Goal: Find specific page/section: Find specific page/section

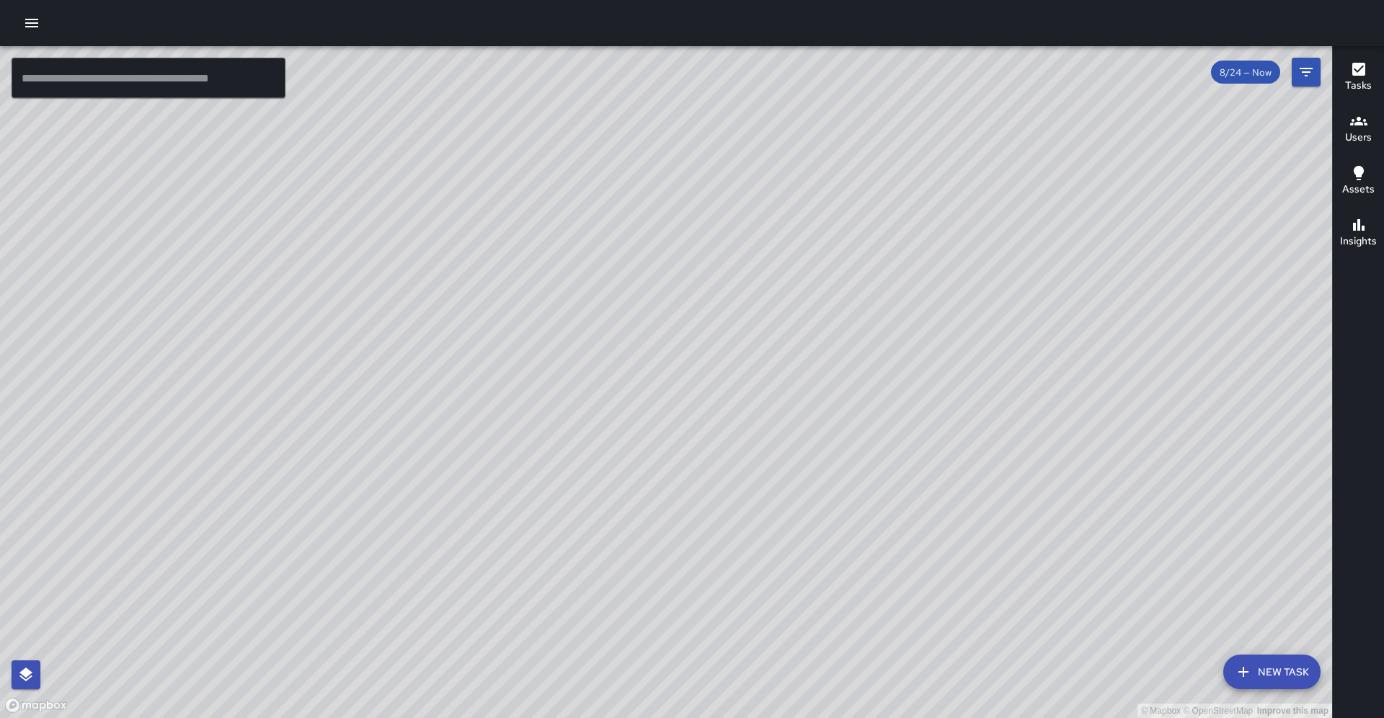
click at [1349, 126] on div "Users" at bounding box center [1358, 128] width 27 height 33
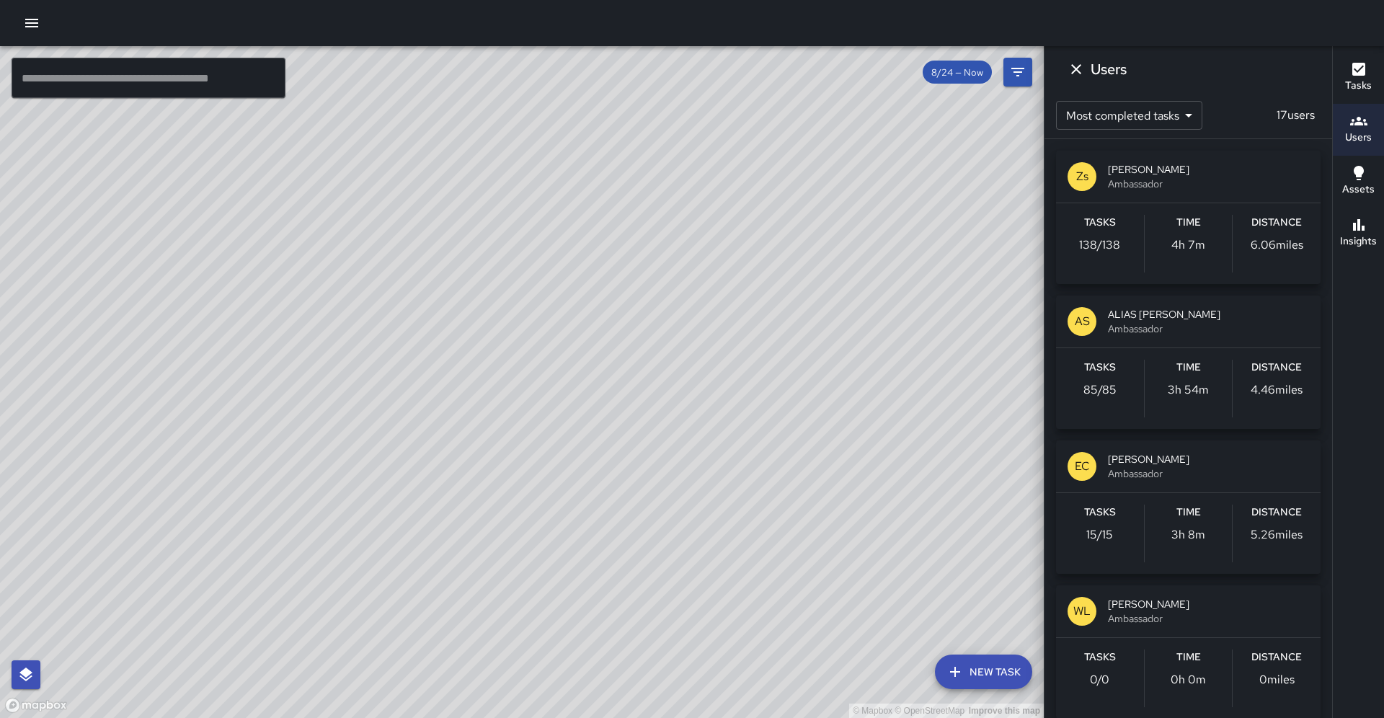
click at [964, 201] on div "© Mapbox © OpenStreetMap Improve this map" at bounding box center [522, 382] width 1044 height 672
click at [1070, 67] on icon "Dismiss" at bounding box center [1075, 69] width 17 height 17
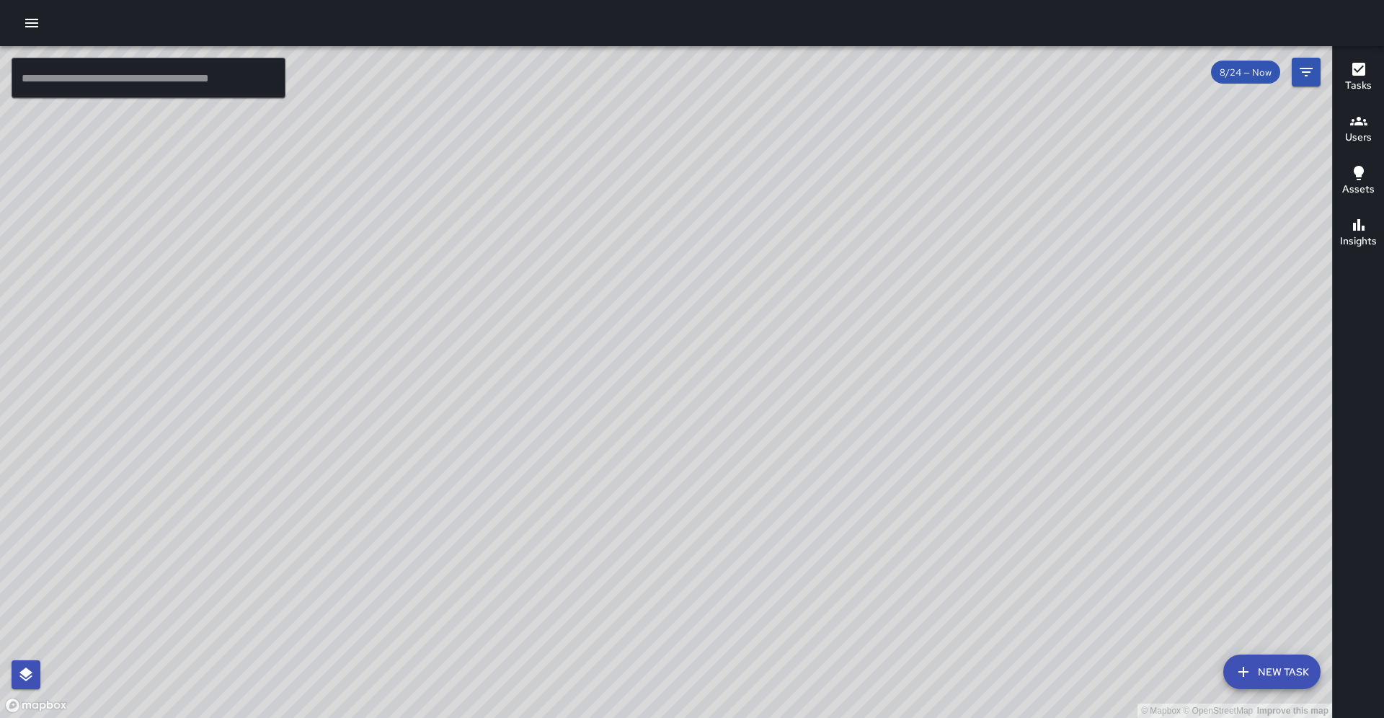
click at [536, 309] on div "© Mapbox © OpenStreetMap Improve this map" at bounding box center [666, 382] width 1332 height 672
drag, startPoint x: 448, startPoint y: 313, endPoint x: 432, endPoint y: 362, distance: 51.7
click at [432, 362] on div "© Mapbox © OpenStreetMap Improve this map" at bounding box center [666, 382] width 1332 height 672
click at [1352, 138] on h6 "Users" at bounding box center [1358, 138] width 27 height 16
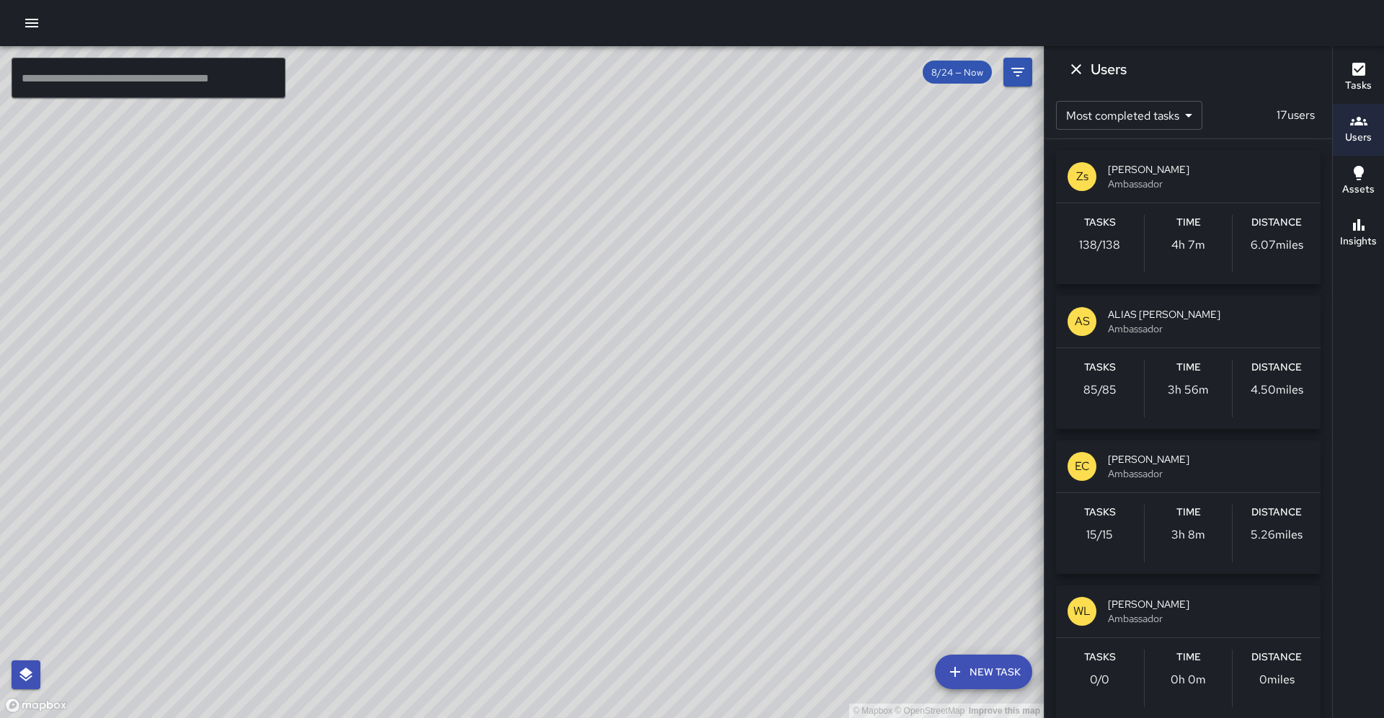
click at [1237, 479] on span "Ambassador" at bounding box center [1208, 473] width 201 height 14
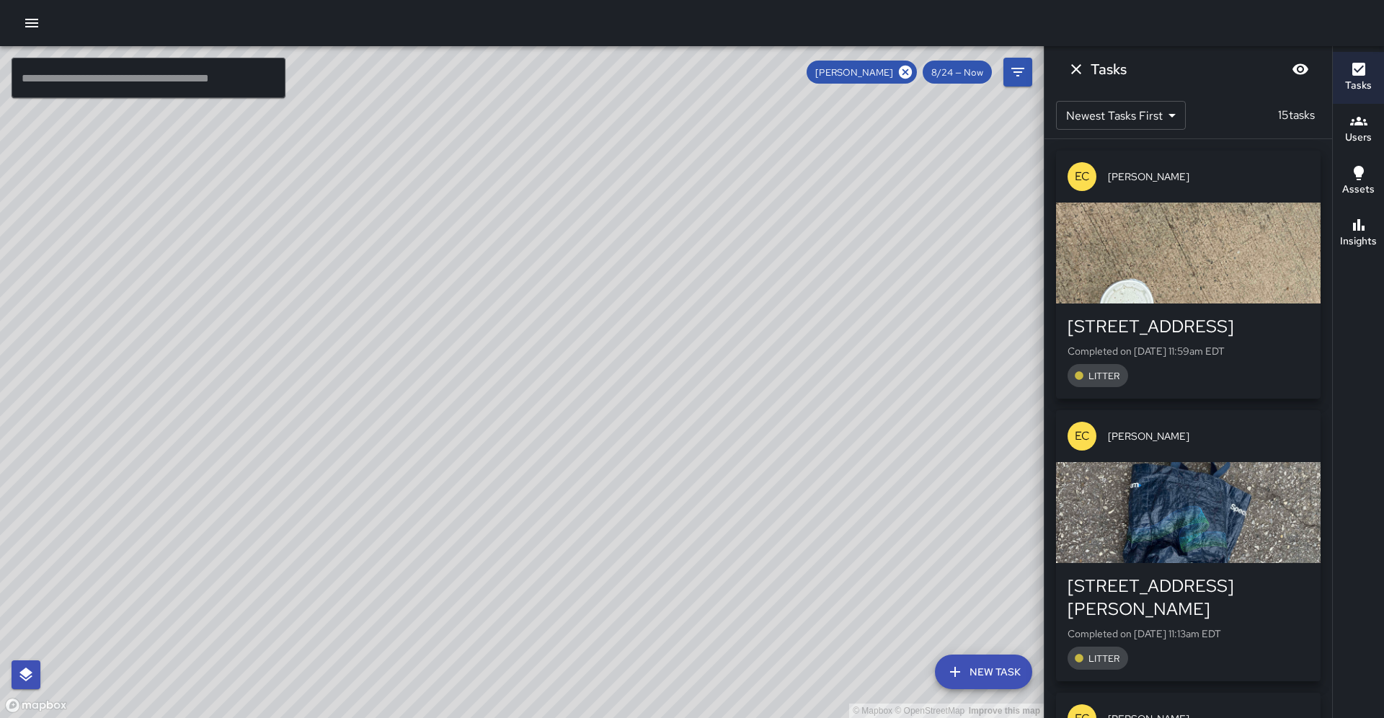
drag, startPoint x: 556, startPoint y: 443, endPoint x: 536, endPoint y: 399, distance: 49.0
click at [536, 399] on div "© Mapbox © OpenStreetMap Improve this map" at bounding box center [522, 382] width 1044 height 672
drag, startPoint x: 626, startPoint y: 550, endPoint x: 615, endPoint y: 482, distance: 68.6
click at [615, 482] on div "© Mapbox © OpenStreetMap Improve this map" at bounding box center [522, 382] width 1044 height 672
drag, startPoint x: 808, startPoint y: 306, endPoint x: 577, endPoint y: 629, distance: 397.2
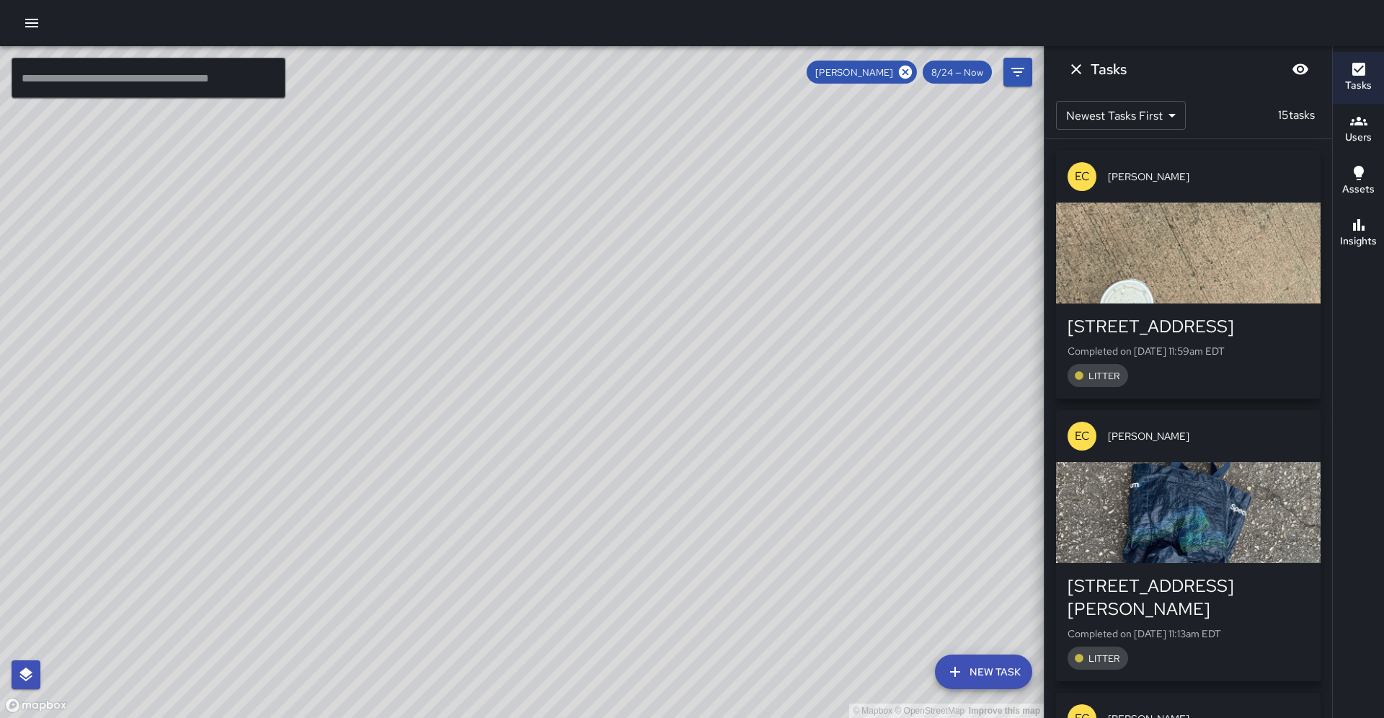
click at [570, 635] on div "© Mapbox © OpenStreetMap Improve this map" at bounding box center [522, 382] width 1044 height 672
click at [907, 74] on icon at bounding box center [905, 72] width 16 height 16
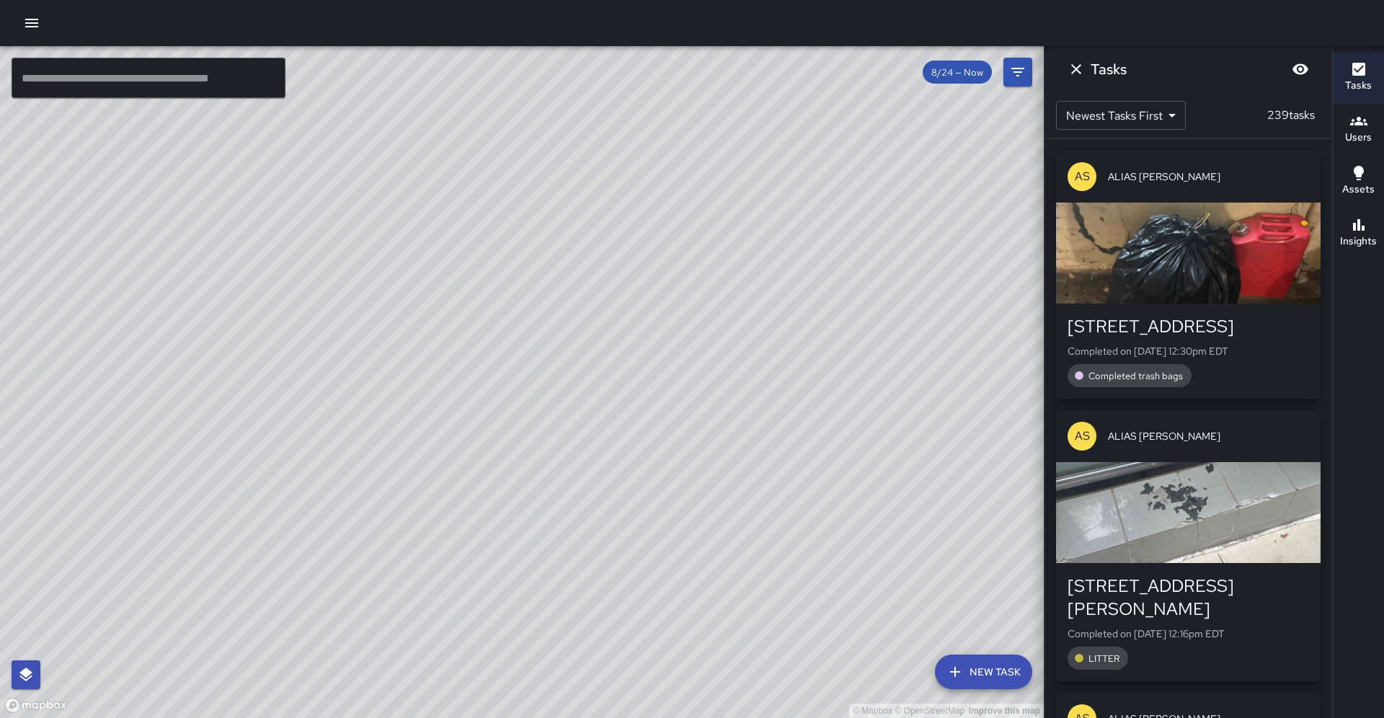
click at [1359, 127] on icon "button" at bounding box center [1358, 120] width 17 height 17
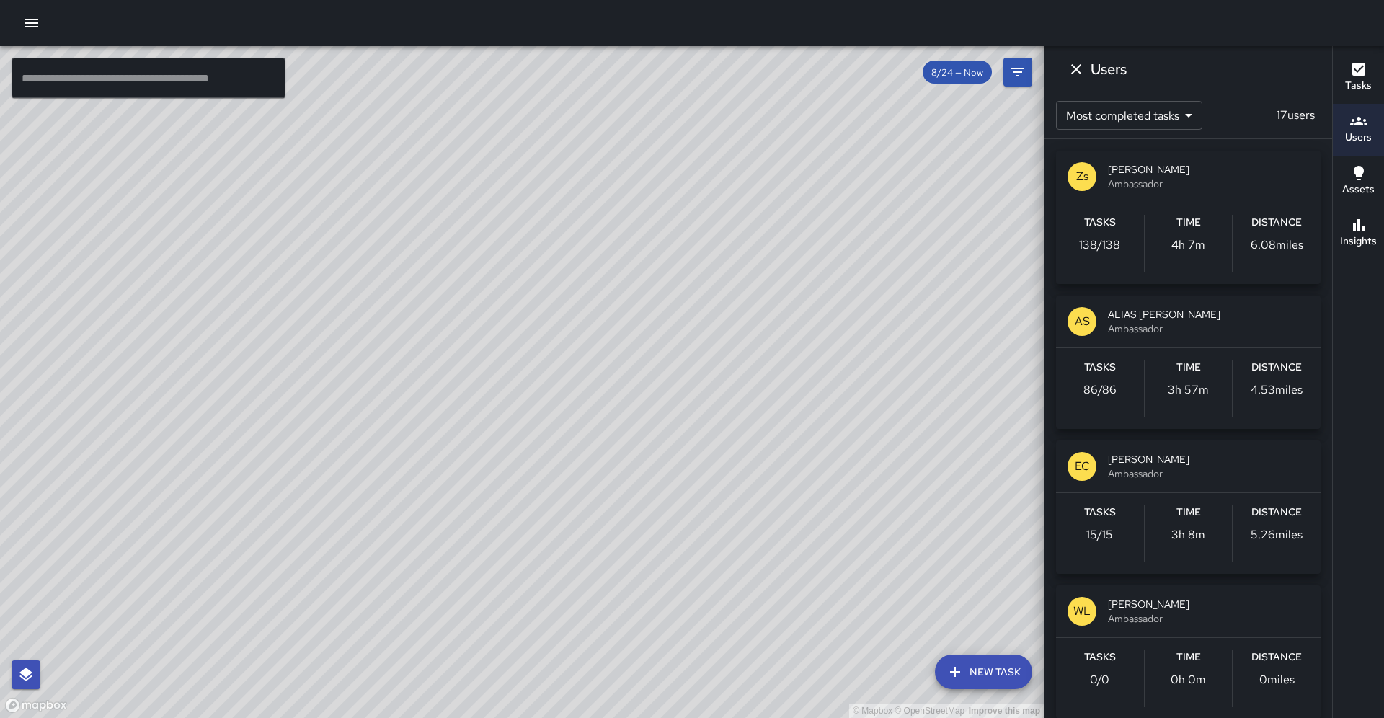
click at [1141, 184] on span "Ambassador" at bounding box center [1208, 184] width 201 height 14
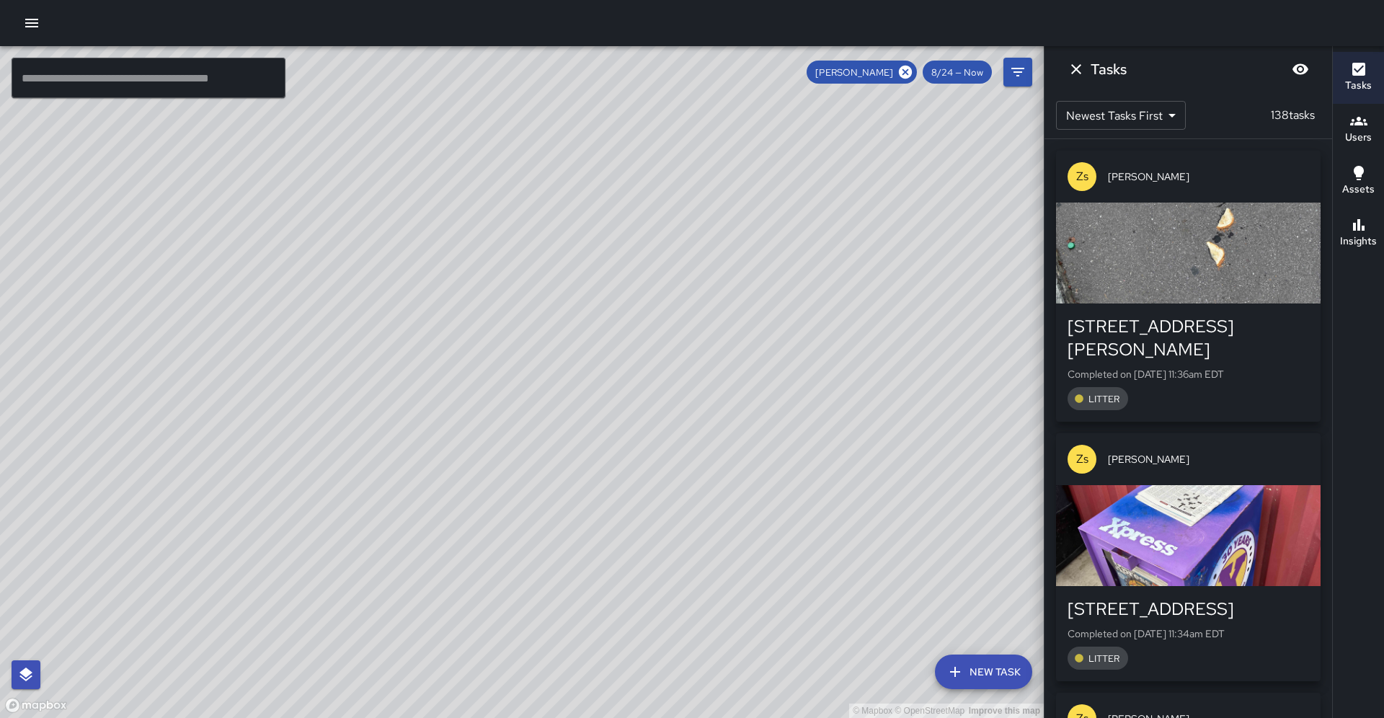
drag, startPoint x: 766, startPoint y: 413, endPoint x: 729, endPoint y: 383, distance: 48.2
click at [729, 383] on div "© Mapbox © OpenStreetMap Improve this map" at bounding box center [522, 382] width 1044 height 672
click at [910, 71] on icon at bounding box center [905, 72] width 13 height 13
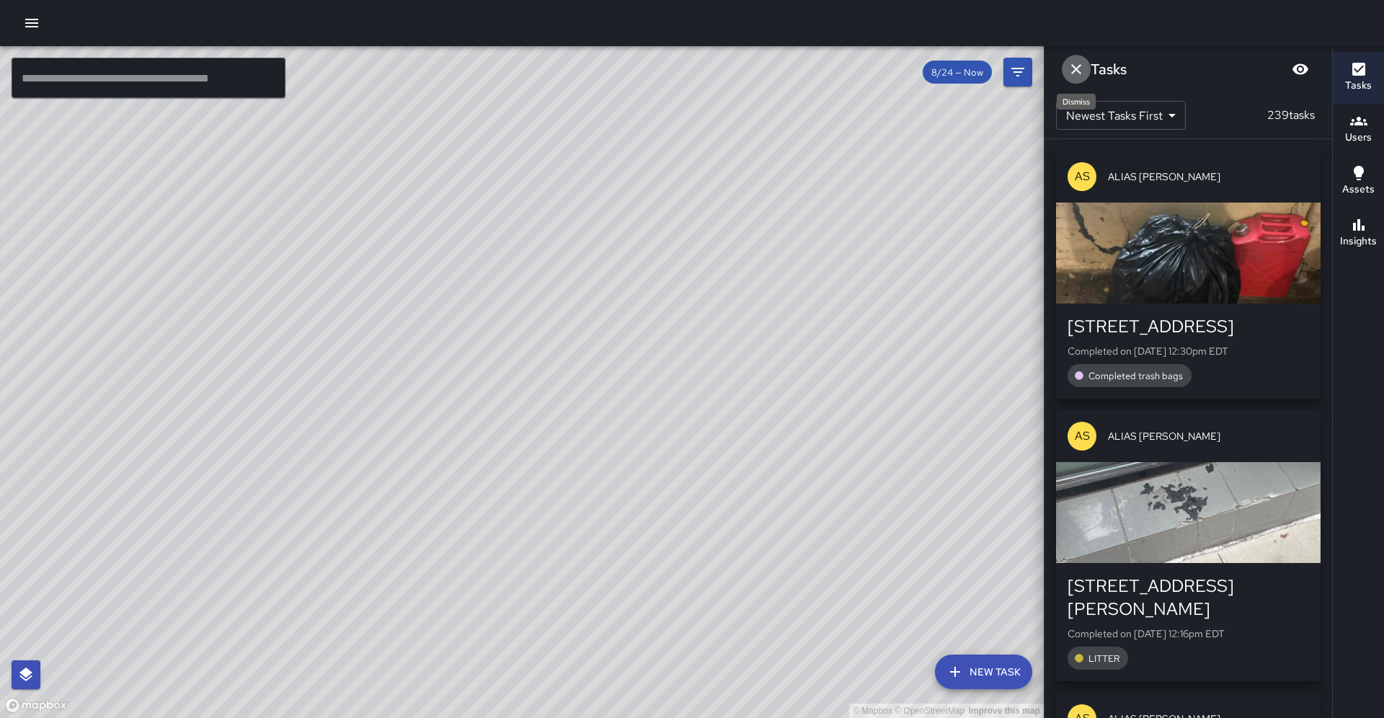
click at [1080, 70] on icon "Dismiss" at bounding box center [1075, 69] width 17 height 17
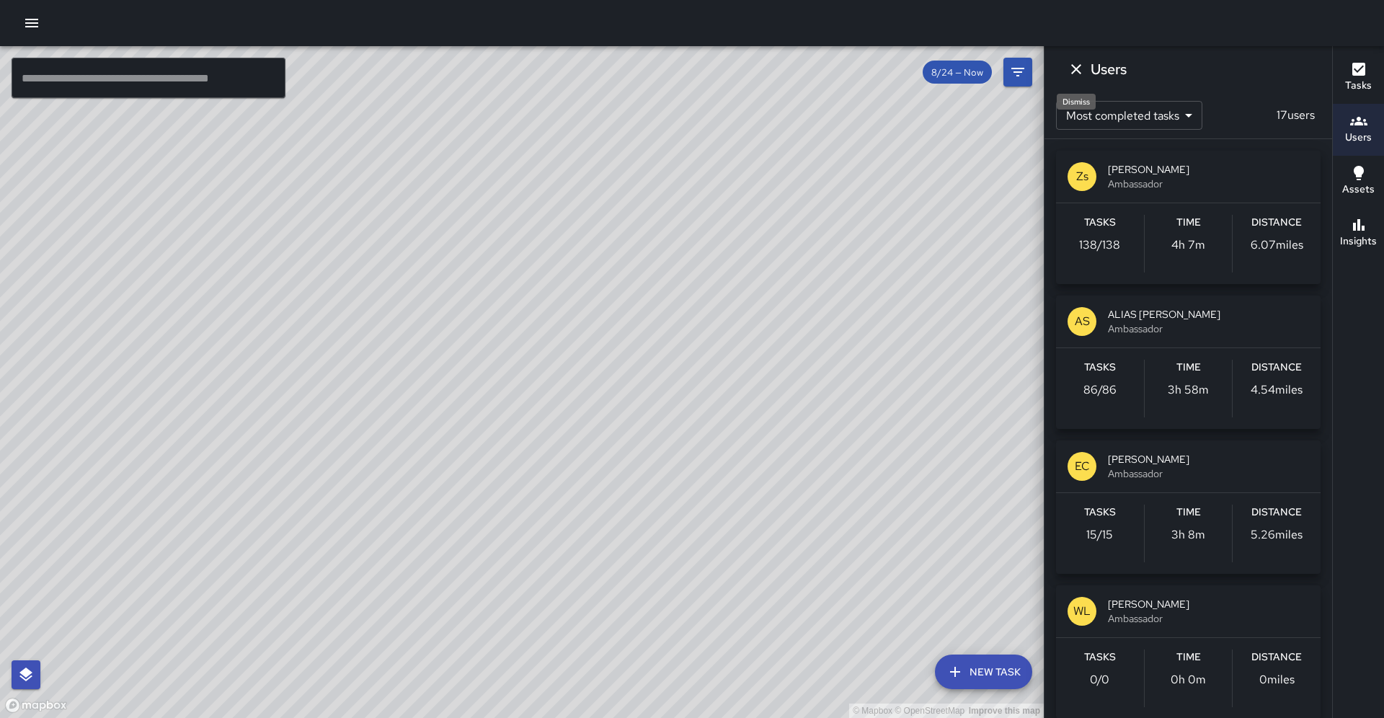
click at [1079, 74] on icon "Dismiss" at bounding box center [1075, 69] width 17 height 17
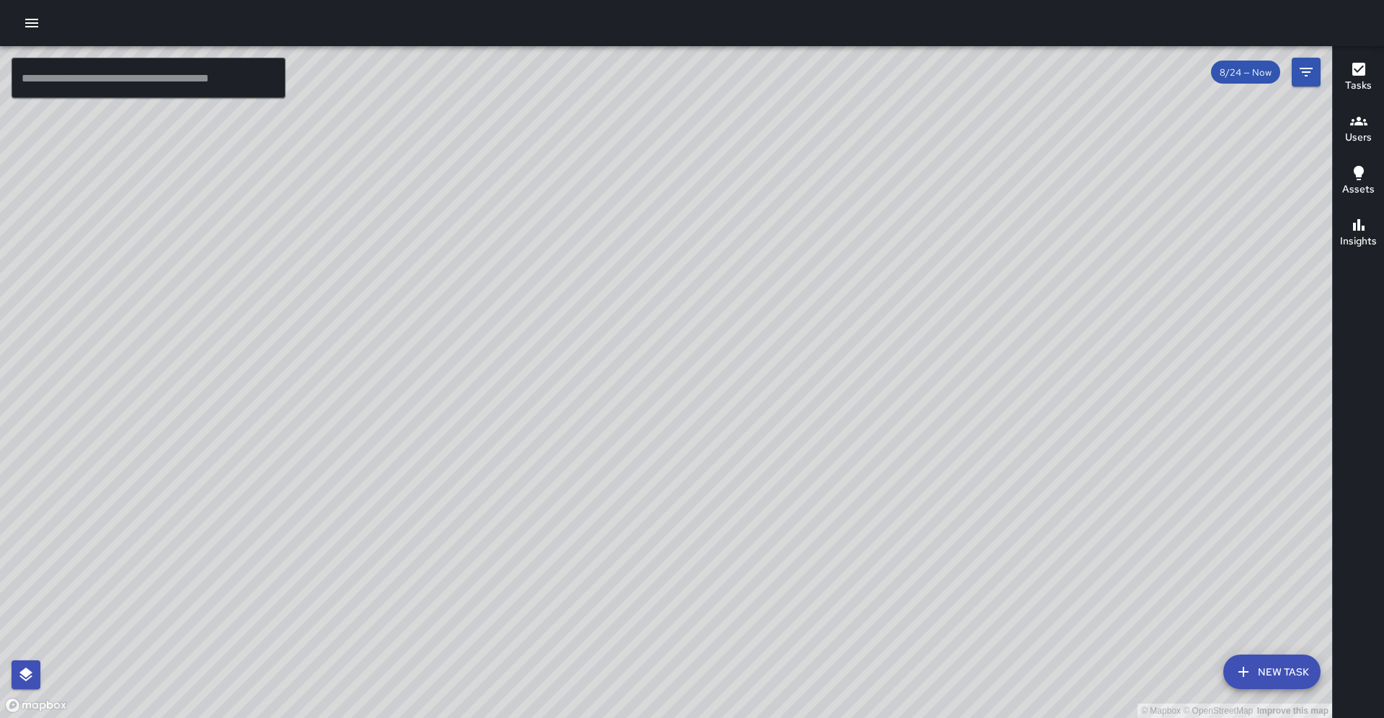
drag, startPoint x: 923, startPoint y: 484, endPoint x: 831, endPoint y: 300, distance: 205.6
click at [831, 300] on div "© Mapbox © OpenStreetMap Improve this map" at bounding box center [666, 382] width 1332 height 672
